Goal: Find specific page/section

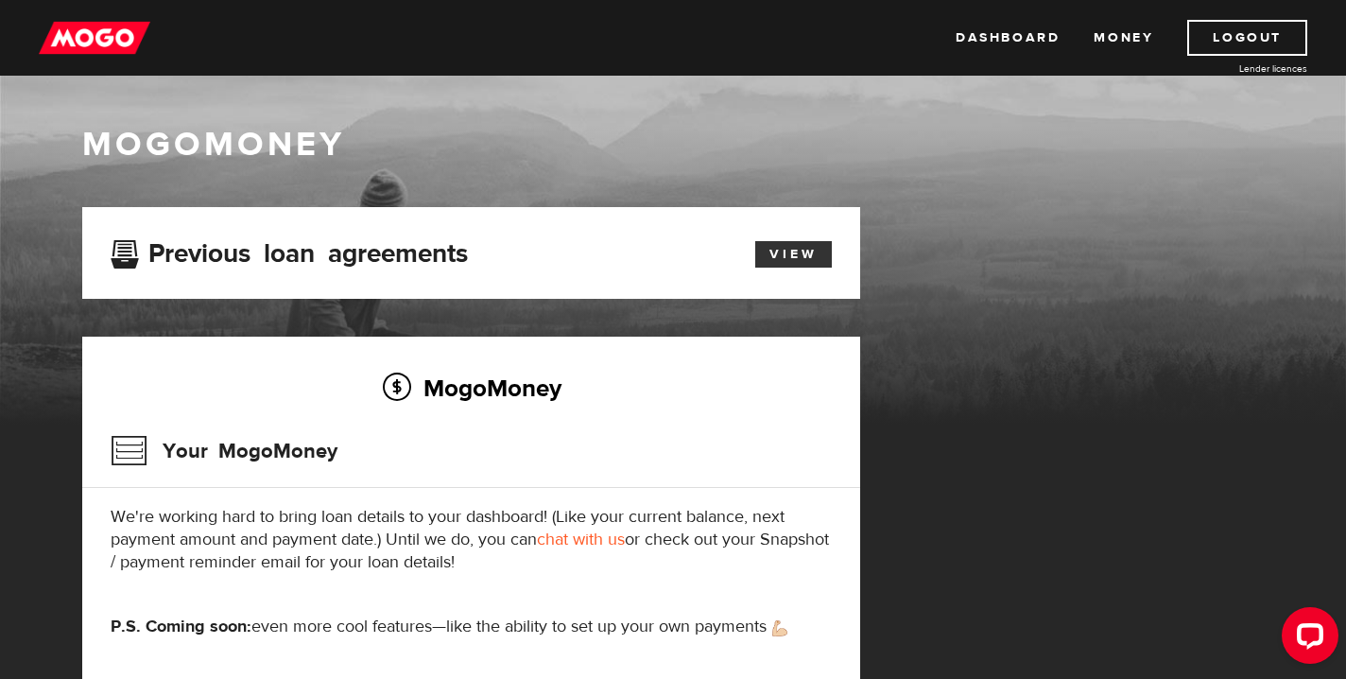
click at [795, 260] on link "View" at bounding box center [793, 254] width 77 height 26
click at [798, 252] on link "View" at bounding box center [793, 254] width 77 height 26
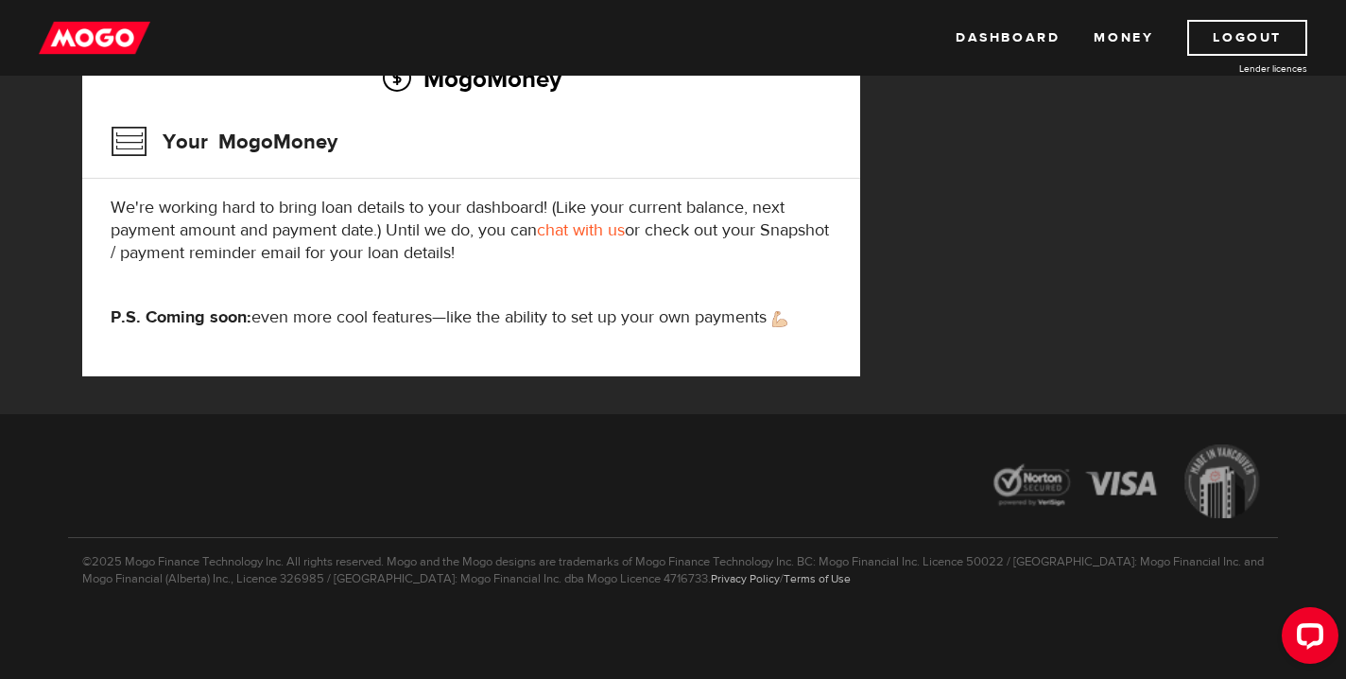
scroll to position [309, 0]
click at [1298, 632] on div "Open LiveChat chat widget" at bounding box center [1310, 634] width 32 height 32
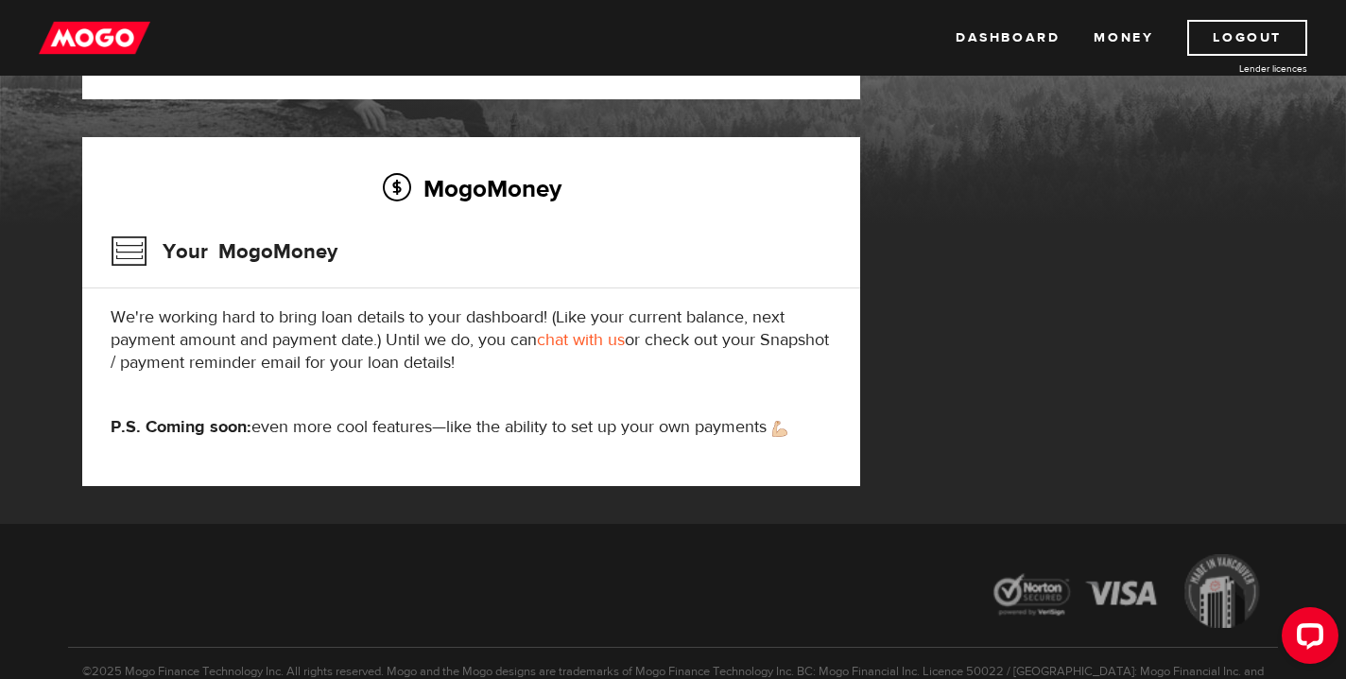
scroll to position [0, 0]
